Goal: Task Accomplishment & Management: Manage account settings

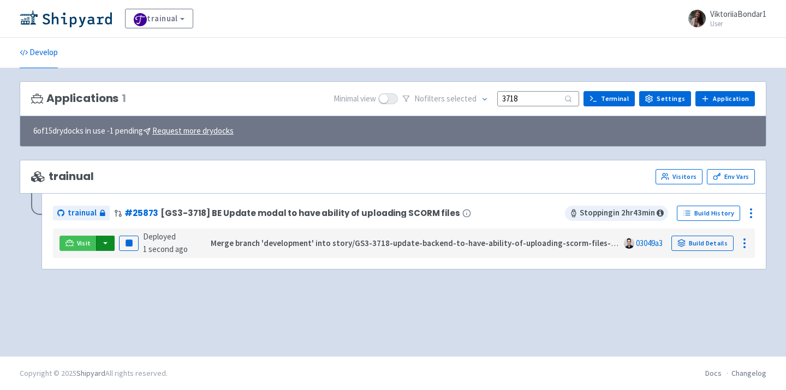
click at [108, 242] on button "button" at bounding box center [105, 243] width 19 height 15
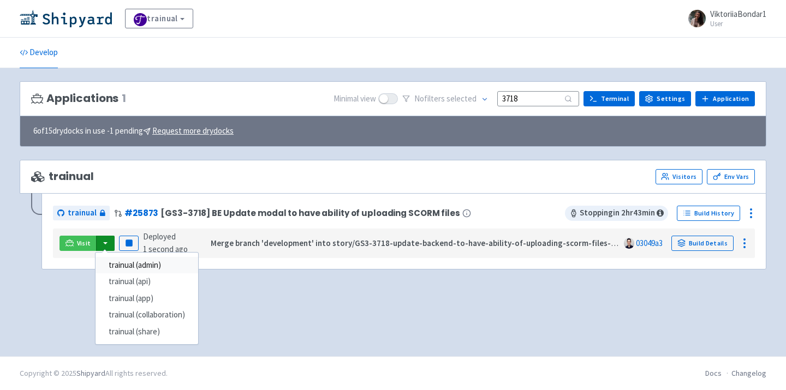
click at [129, 263] on link "trainual (admin)" at bounding box center [147, 265] width 103 height 17
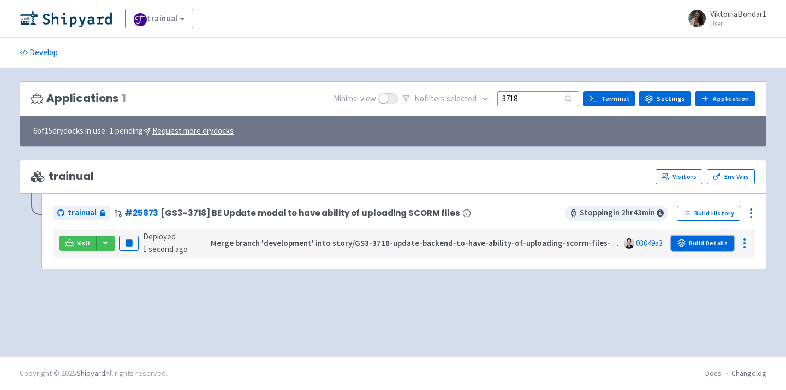
click at [702, 247] on link "Build Details" at bounding box center [703, 243] width 62 height 15
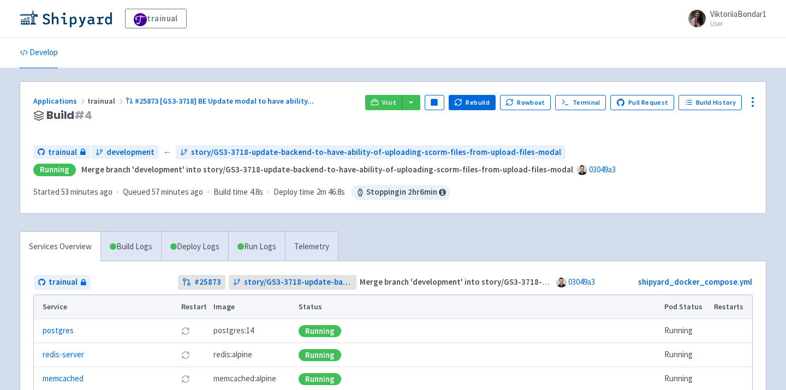
click at [754, 18] on span "ViktoriiaBondar1" at bounding box center [739, 14] width 56 height 10
click at [737, 69] on link "Sign out" at bounding box center [736, 72] width 63 height 17
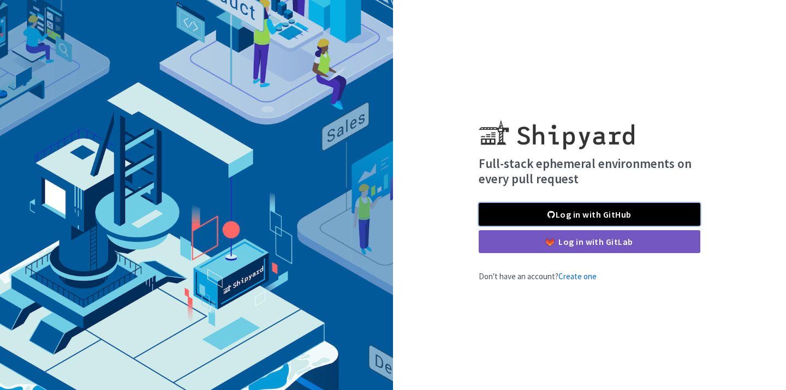
click at [595, 212] on link "Log in with GitHub" at bounding box center [590, 214] width 222 height 23
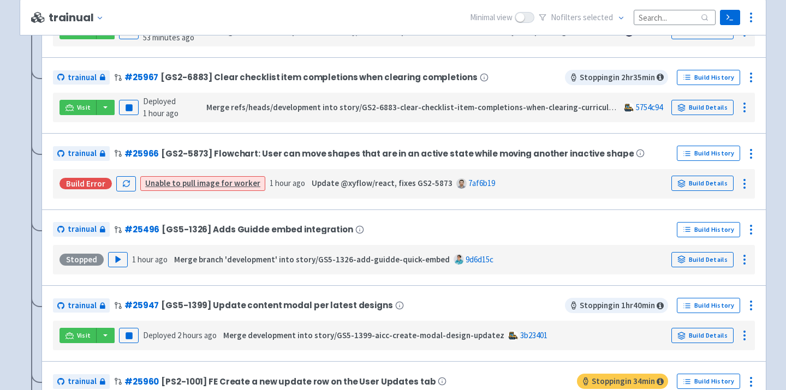
scroll to position [313, 0]
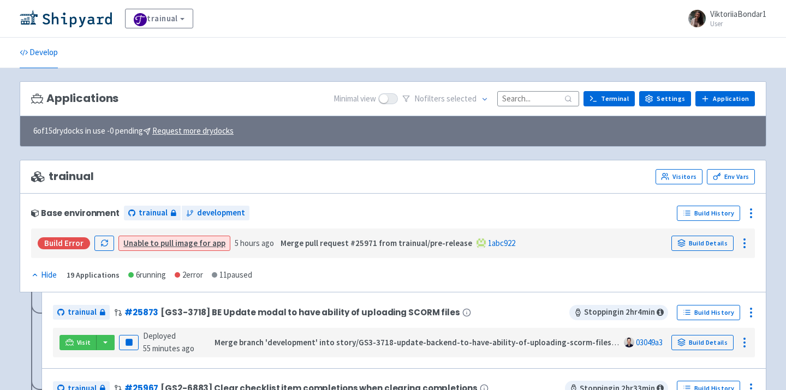
click at [539, 97] on input at bounding box center [539, 98] width 82 height 15
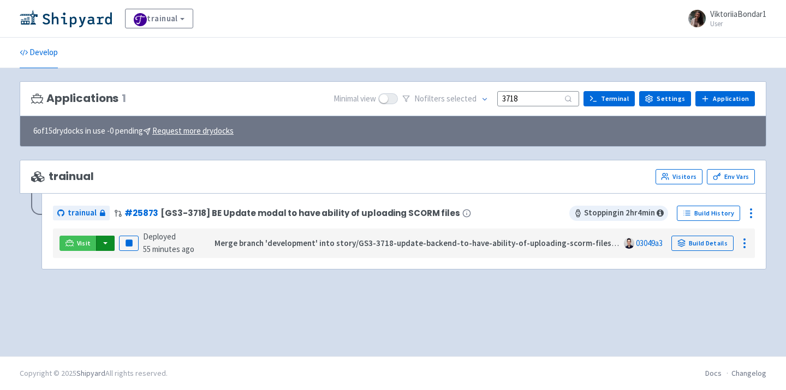
type input "3718"
click at [103, 244] on button "button" at bounding box center [105, 243] width 19 height 15
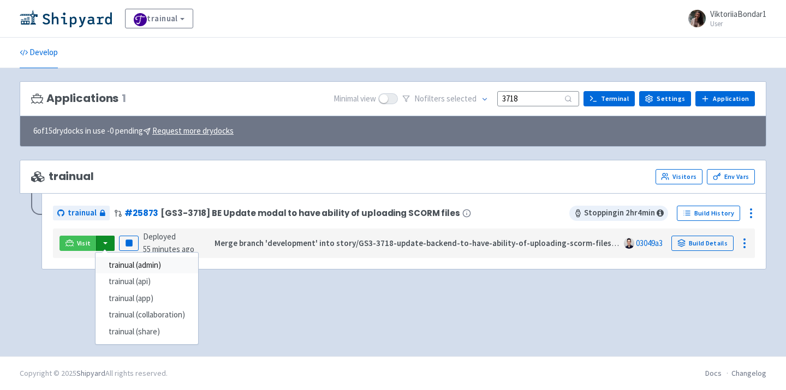
click at [116, 266] on link "trainual (admin)" at bounding box center [147, 265] width 103 height 17
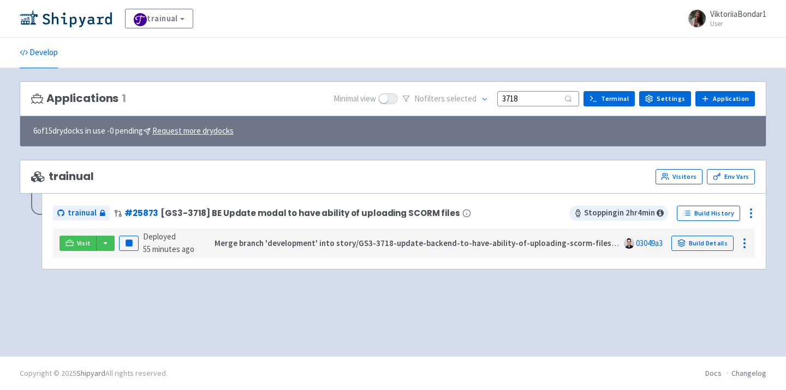
click at [697, 19] on span at bounding box center [697, 18] width 17 height 17
click at [733, 71] on link "Sign out" at bounding box center [736, 72] width 63 height 17
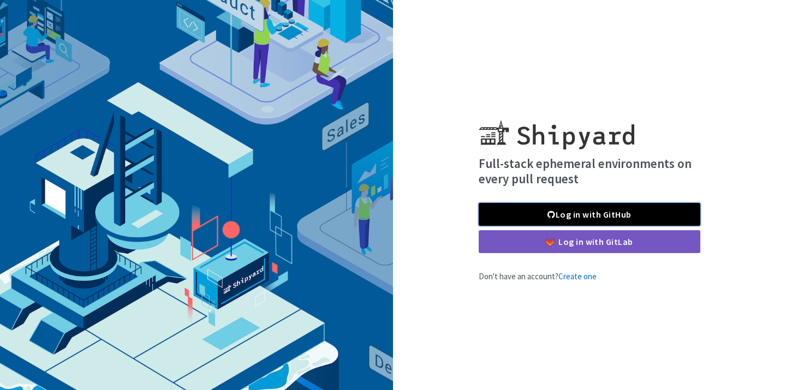
click at [618, 217] on link "Log in with GitHub" at bounding box center [590, 214] width 222 height 23
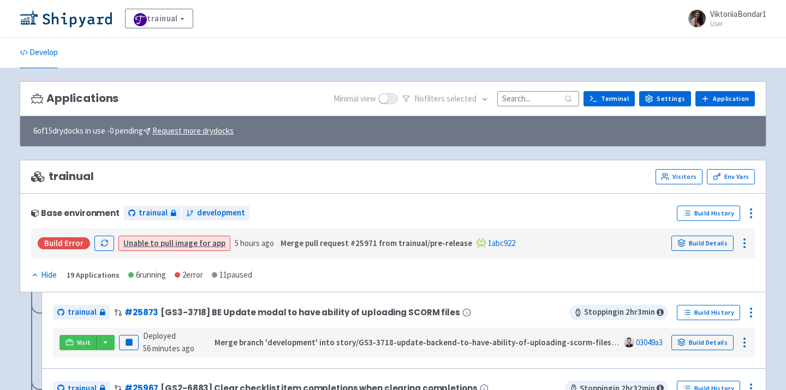
click at [553, 92] on input at bounding box center [539, 98] width 82 height 15
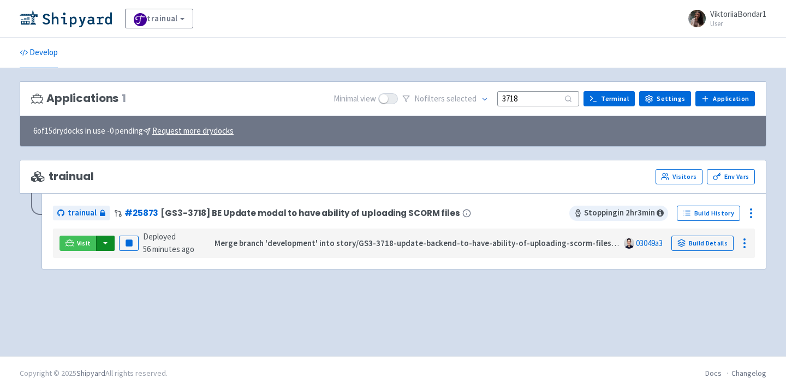
type input "3718"
click at [105, 247] on button "button" at bounding box center [105, 243] width 19 height 15
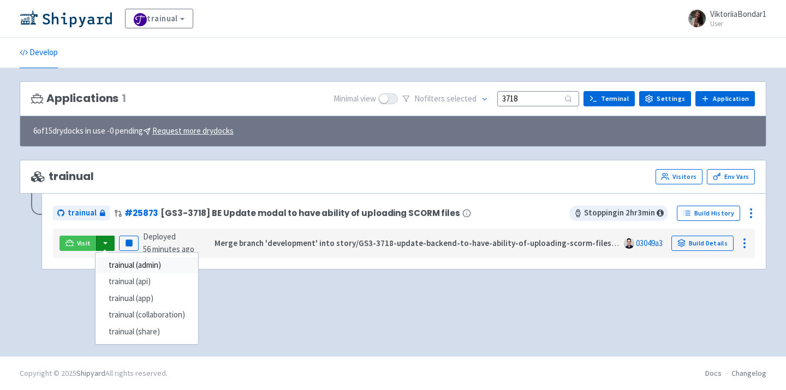
click at [122, 260] on link "trainual (admin)" at bounding box center [147, 265] width 103 height 17
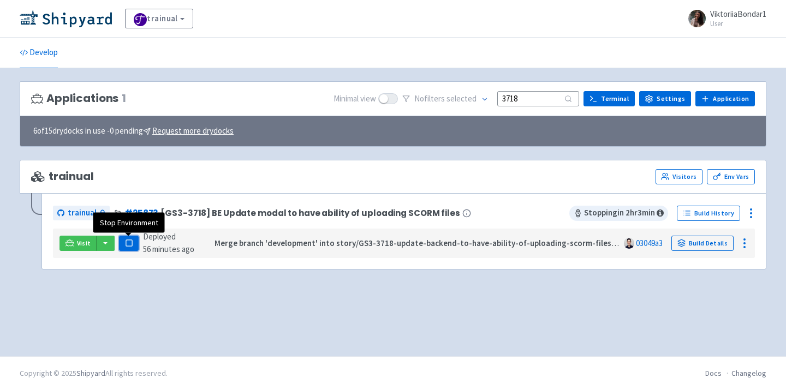
click at [122, 246] on button "Pause" at bounding box center [129, 243] width 20 height 15
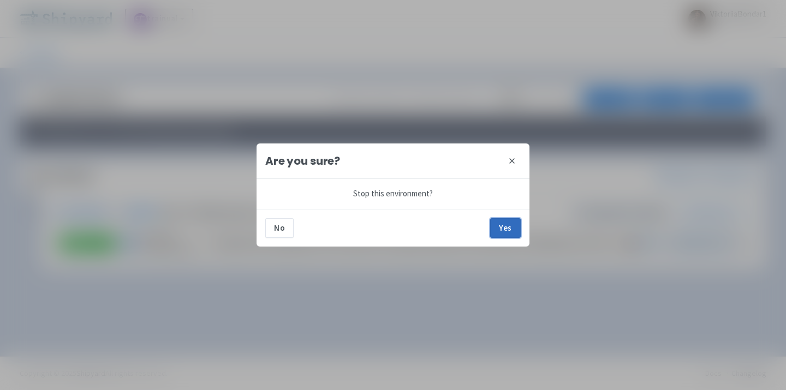
click at [502, 223] on button "Yes" at bounding box center [505, 228] width 31 height 20
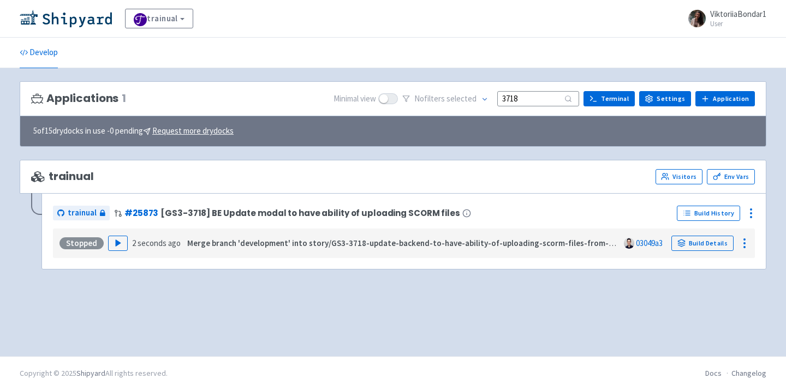
click at [117, 253] on div "Stopped Play 2 seconds ago Merge branch 'development' into story/GS3-3718-updat…" at bounding box center [404, 243] width 694 height 21
click at [117, 245] on icon "button" at bounding box center [118, 243] width 8 height 8
click at [227, 306] on div "Applications 1 Minimal view No filter s selected 3718 Terminal Settings Applica…" at bounding box center [393, 212] width 747 height 262
click at [287, 307] on div "Applications 1 Minimal view No filter s selected 3718 Terminal Settings Applica…" at bounding box center [393, 212] width 747 height 262
